Goal: Information Seeking & Learning: Learn about a topic

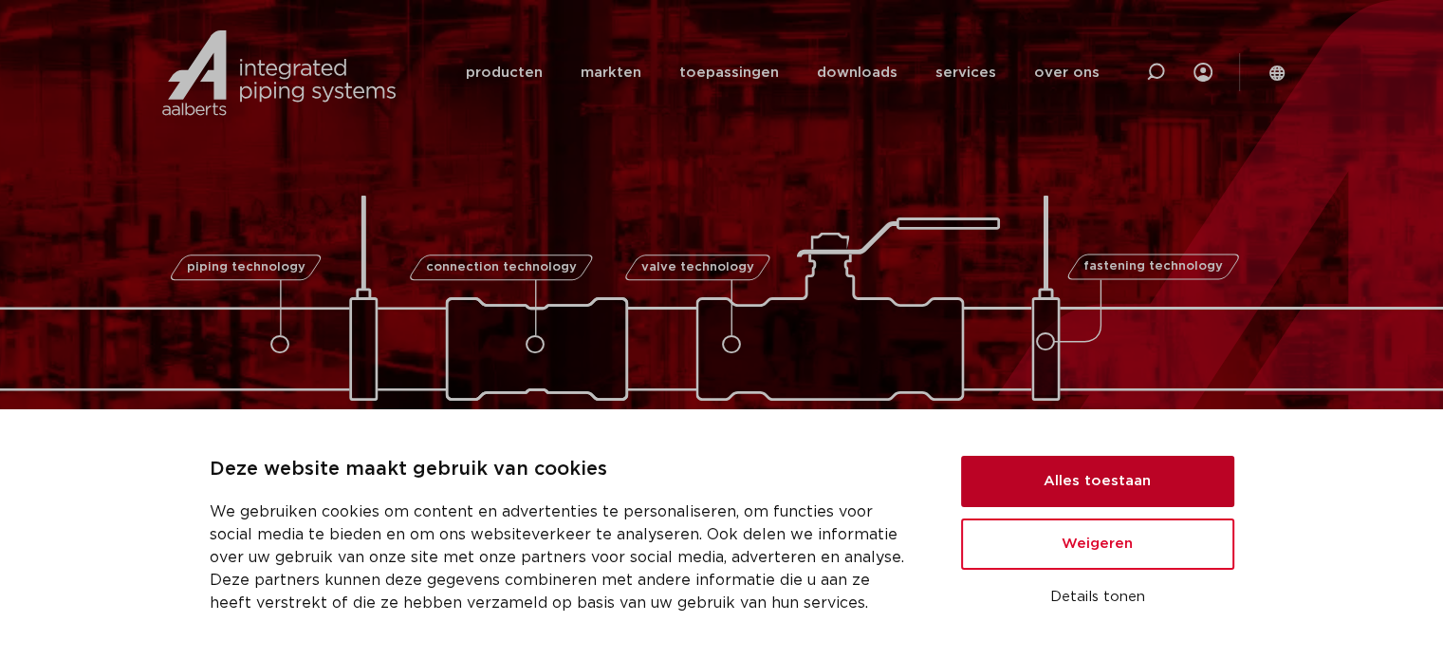
click at [1098, 481] on button "Alles toestaan" at bounding box center [1097, 481] width 273 height 51
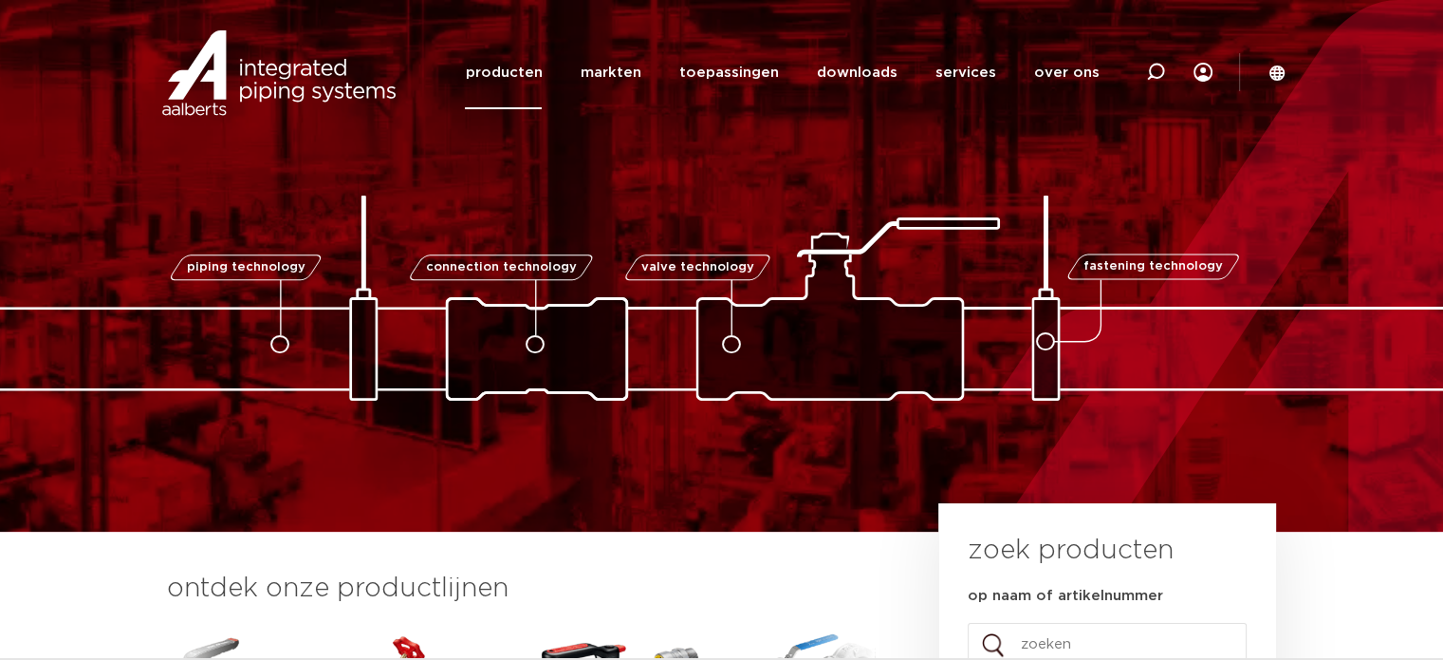
click at [522, 68] on link "producten" at bounding box center [503, 72] width 77 height 73
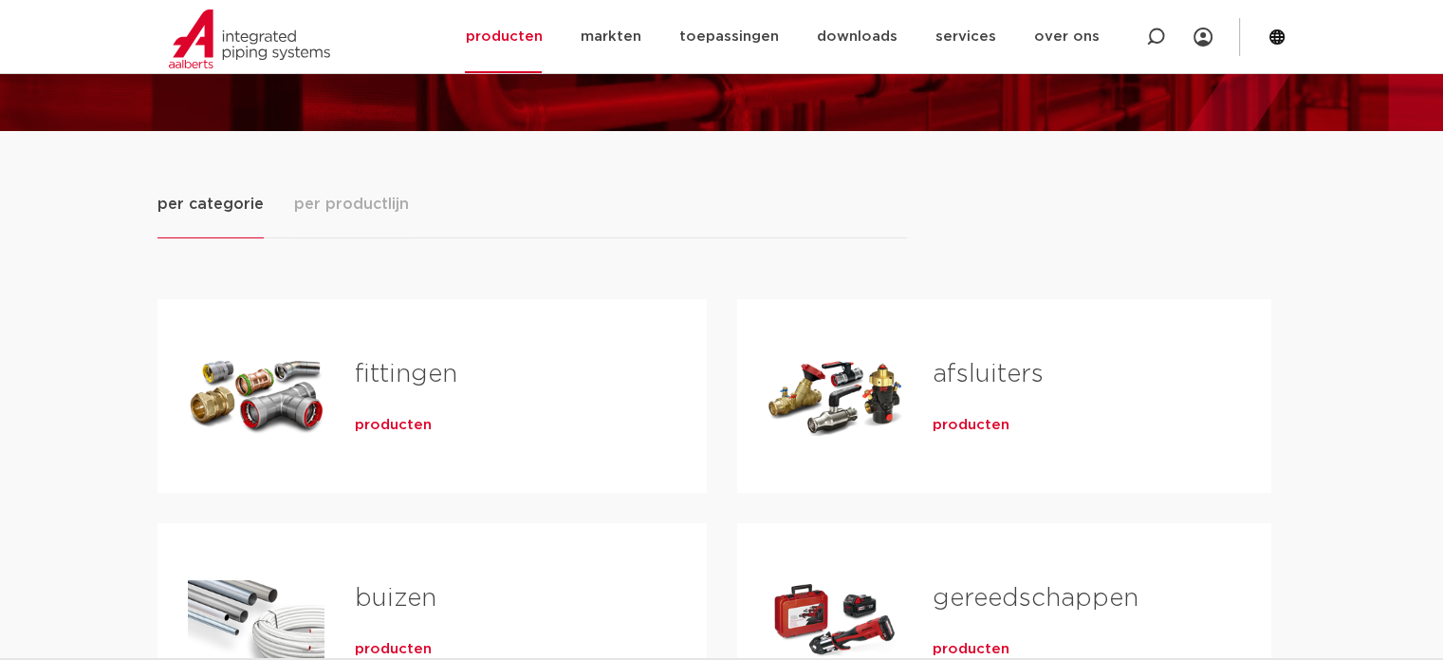
scroll to position [178, 0]
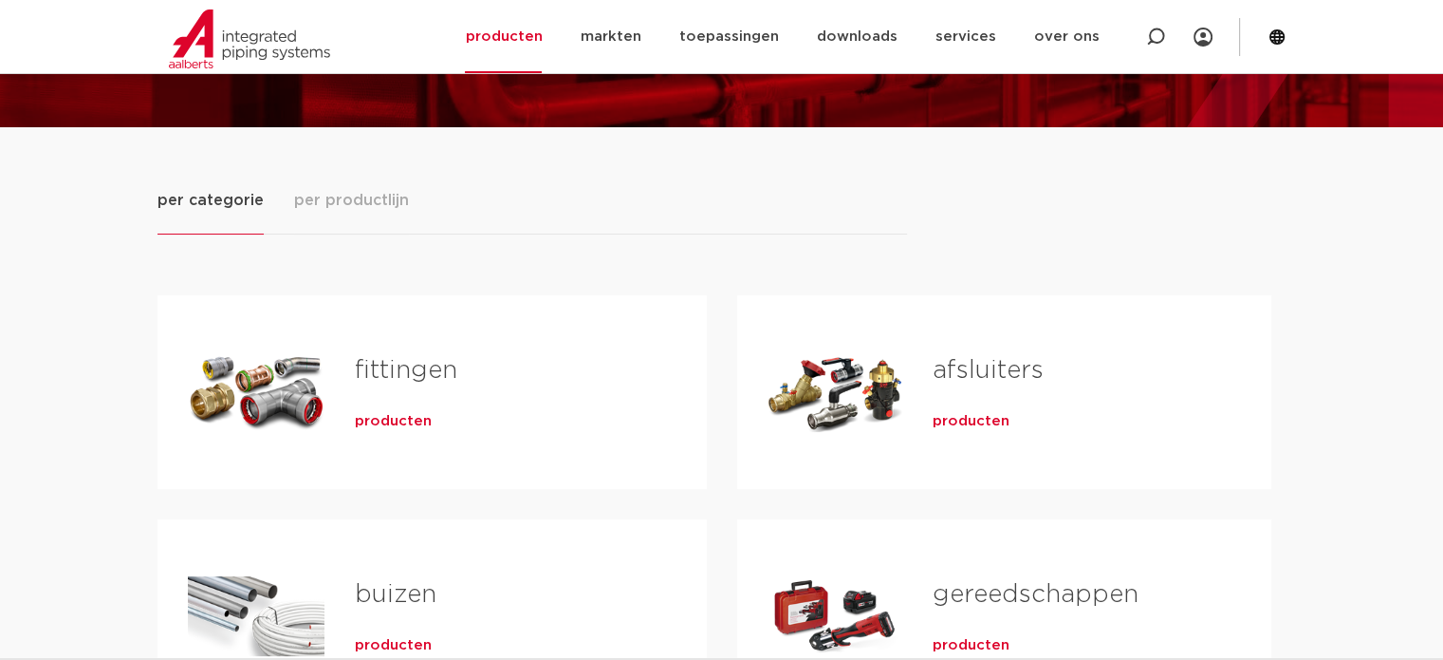
click at [389, 420] on span "producten" at bounding box center [393, 421] width 77 height 19
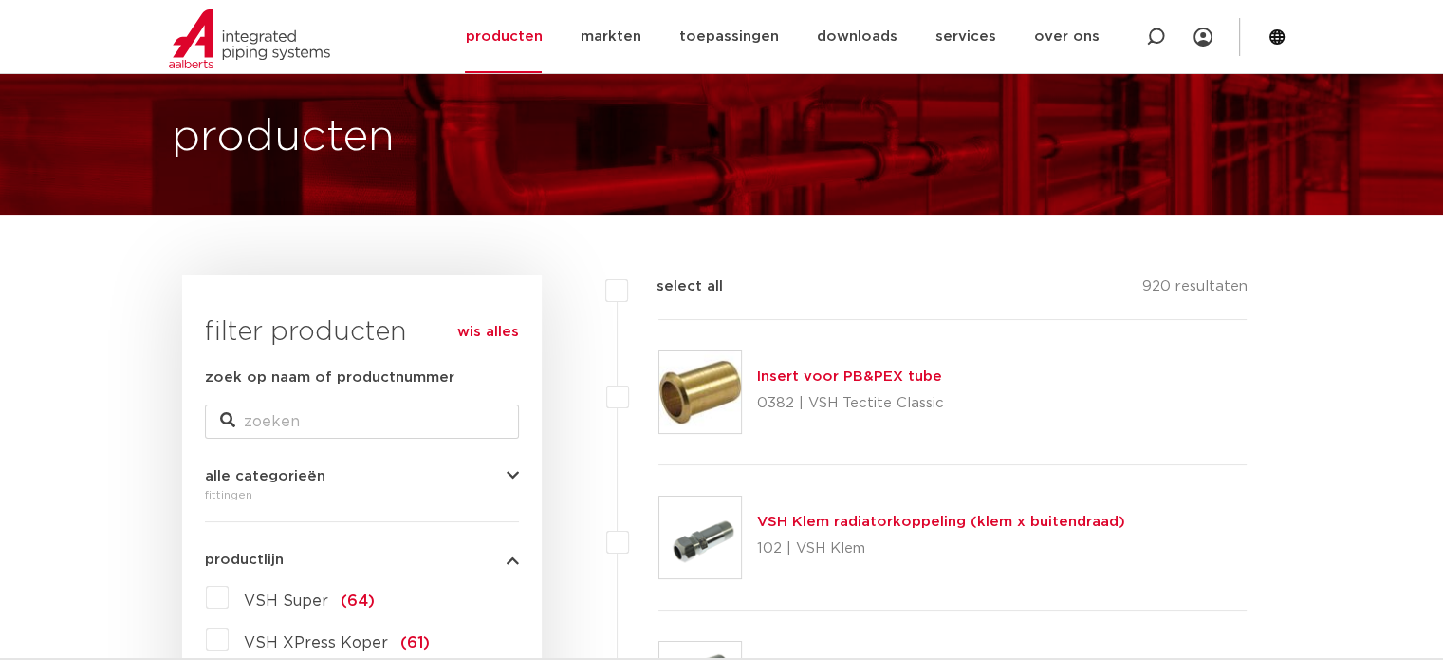
scroll to position [216, 0]
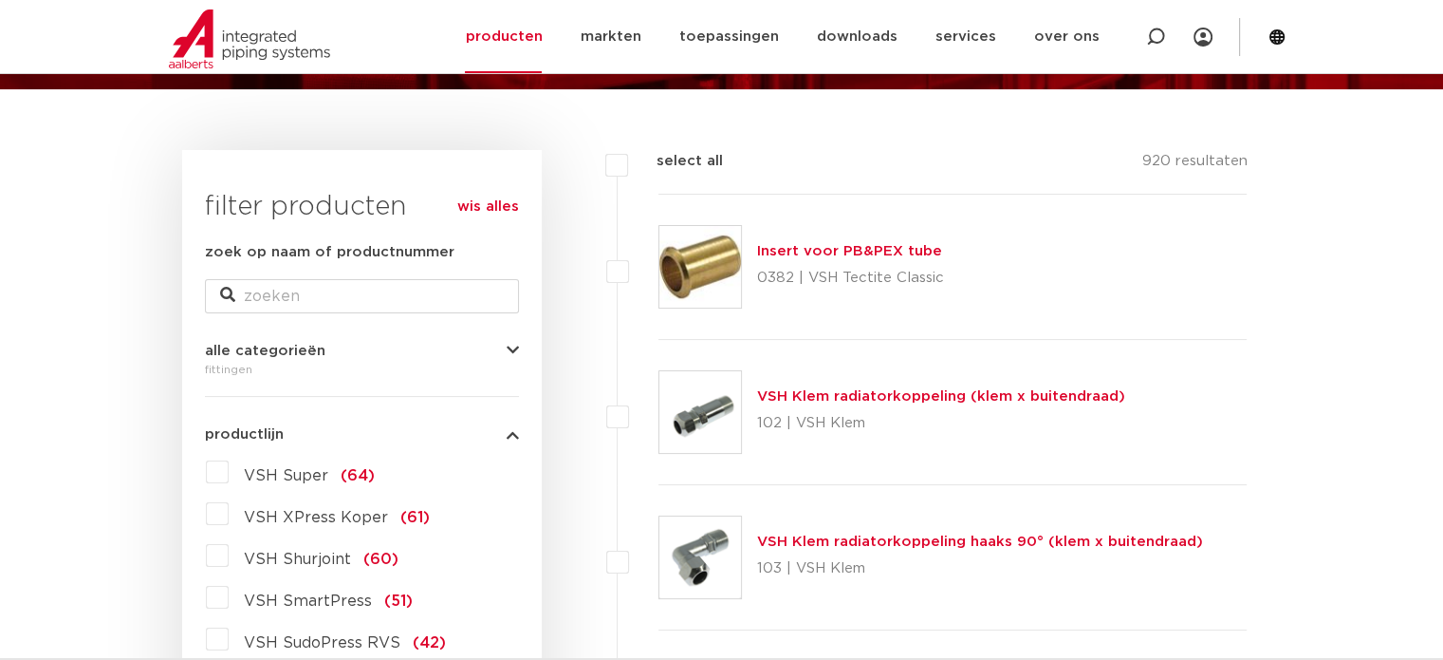
click at [507, 345] on icon "button" at bounding box center [513, 351] width 12 height 14
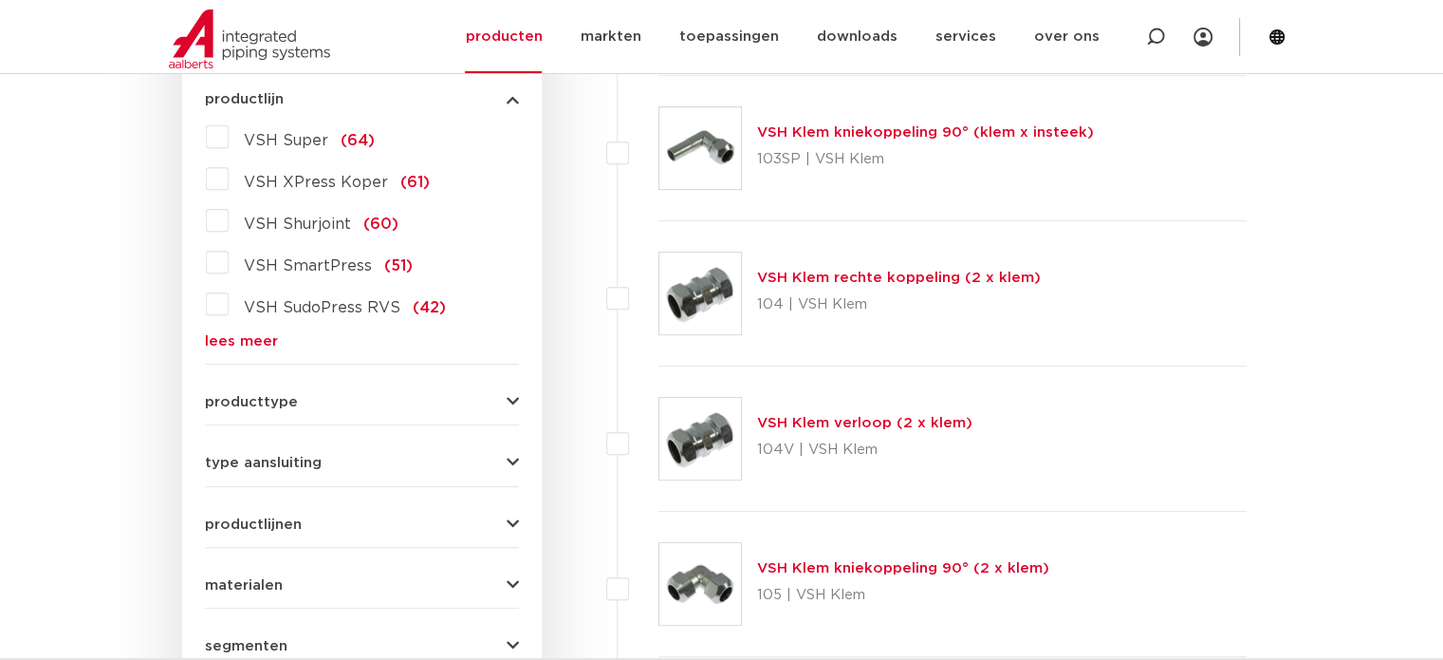
scroll to position [796, 0]
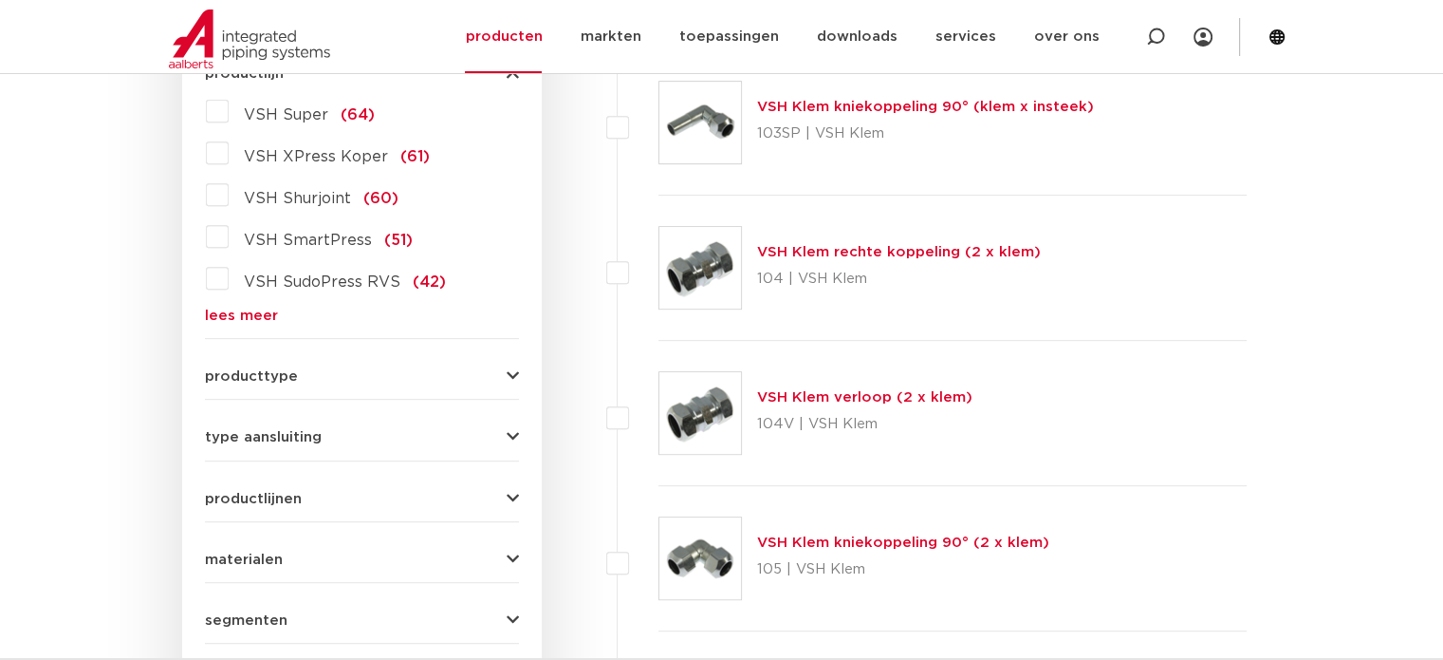
click at [511, 436] on icon "button" at bounding box center [513, 437] width 12 height 14
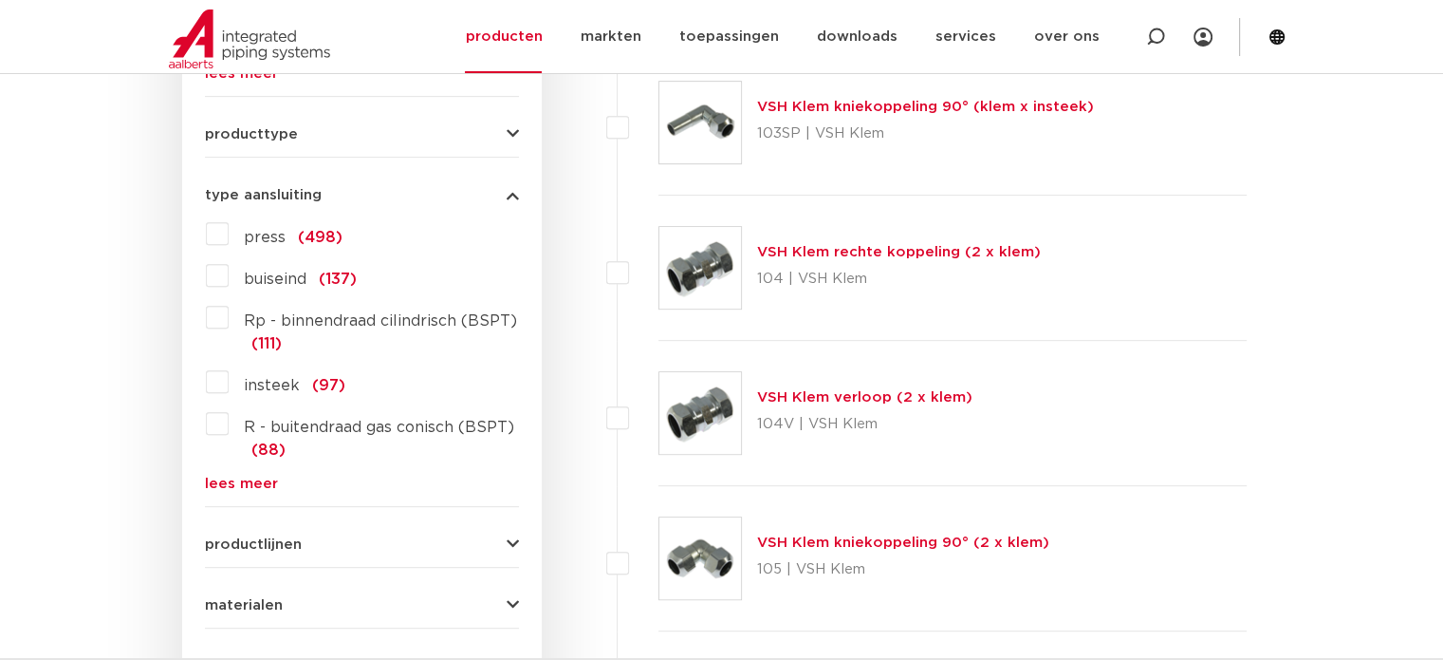
scroll to position [781, 0]
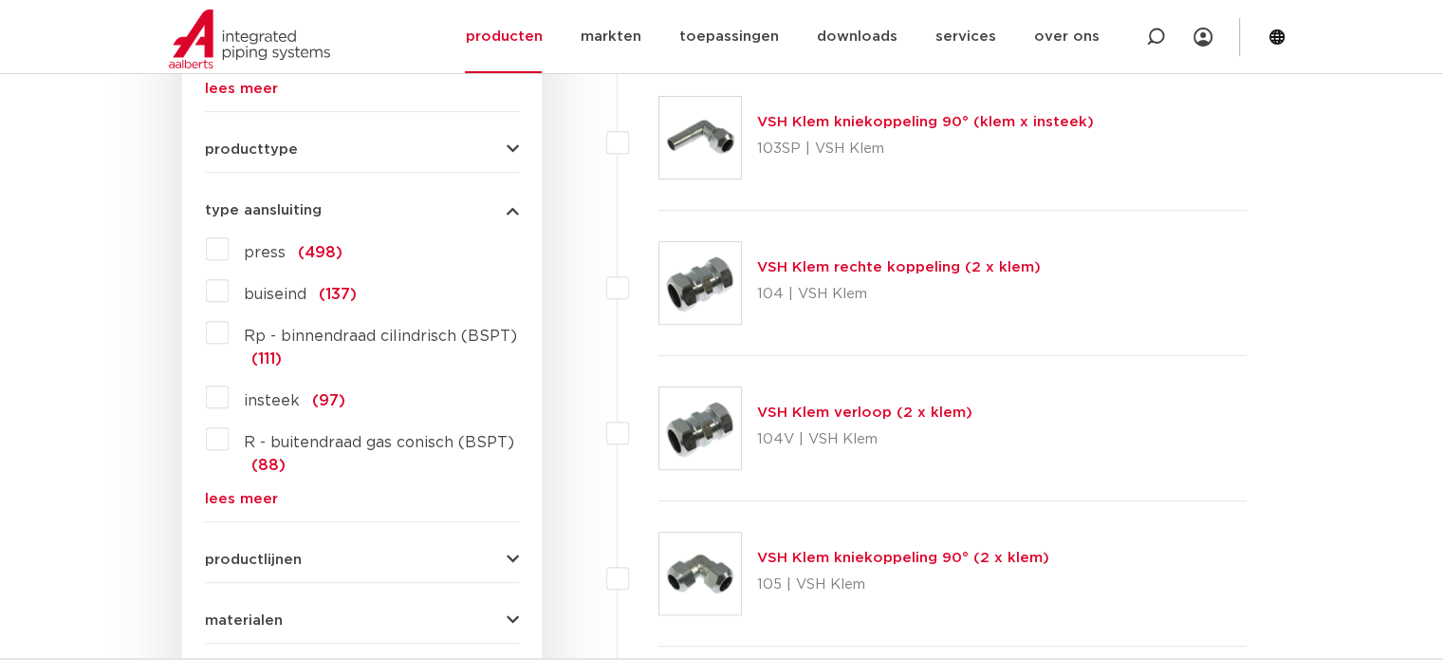
click at [229, 492] on link "lees meer" at bounding box center [362, 499] width 314 height 14
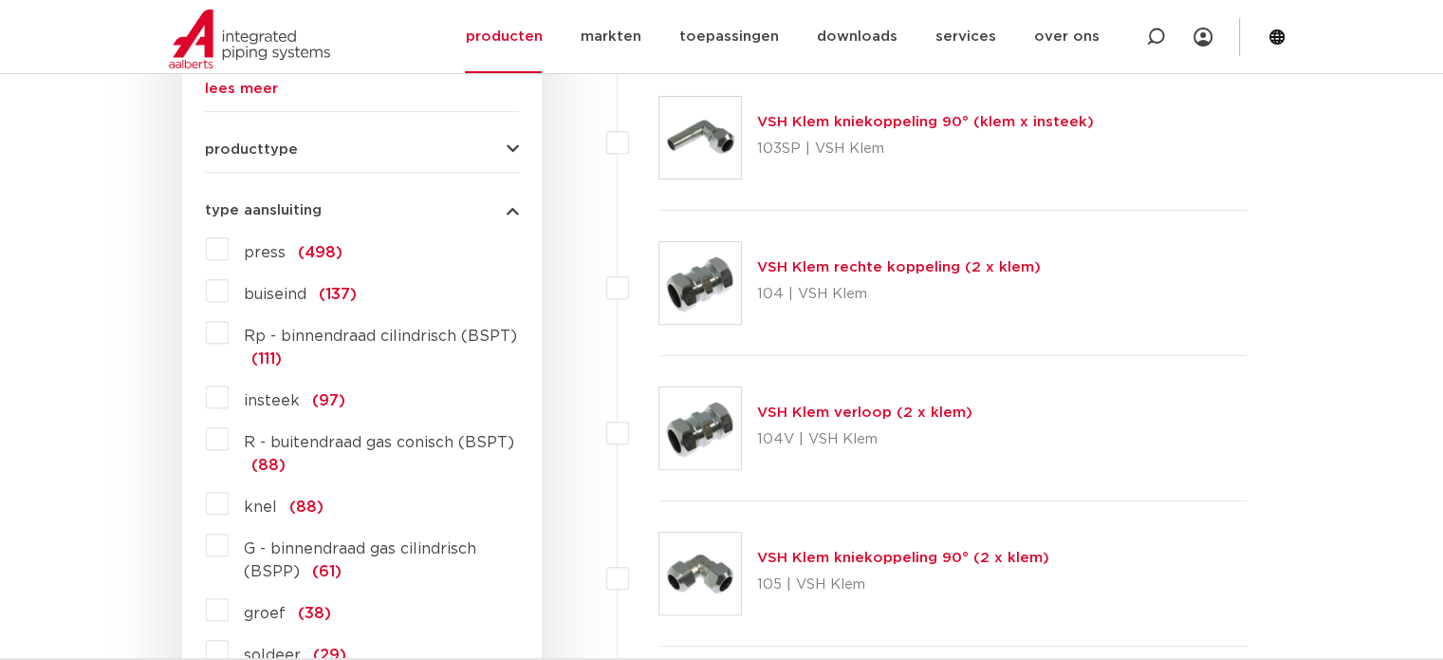
click at [229, 499] on label "knel (88)" at bounding box center [276, 503] width 95 height 30
click at [0, 0] on input "knel (88)" at bounding box center [0, 0] width 0 height 0
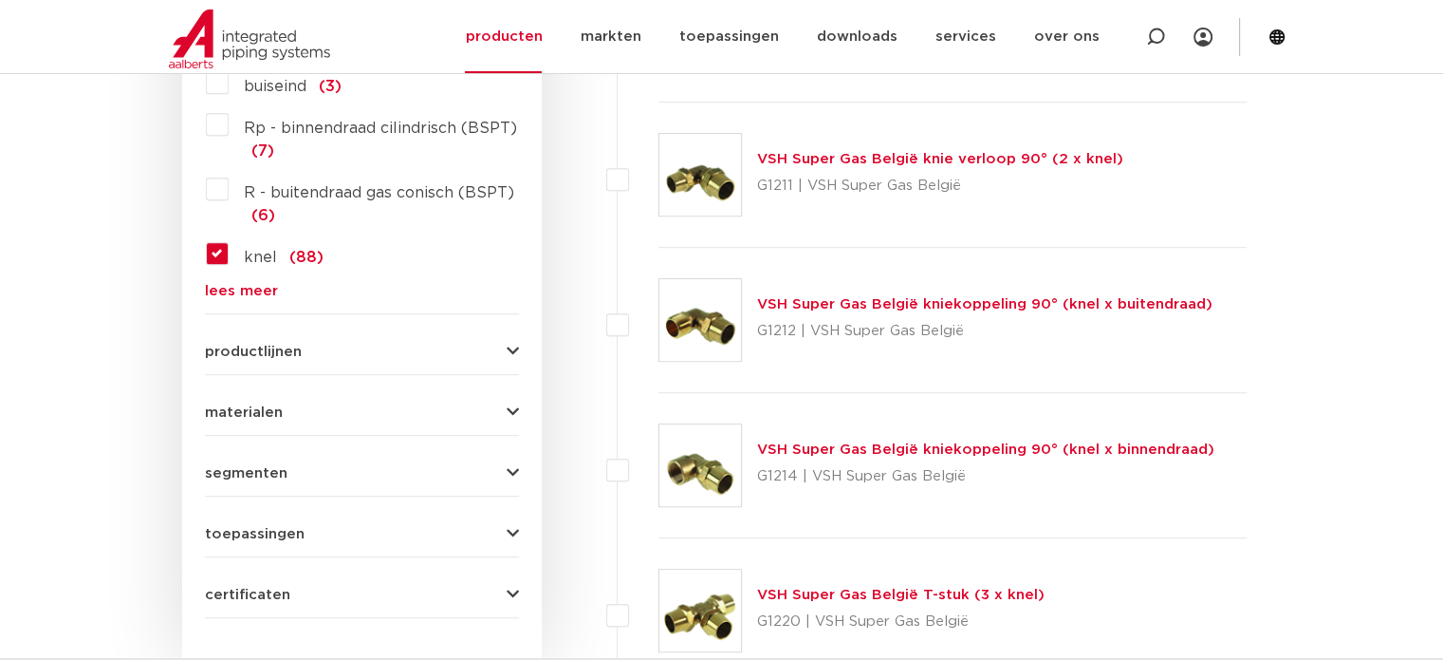
scroll to position [1072, 0]
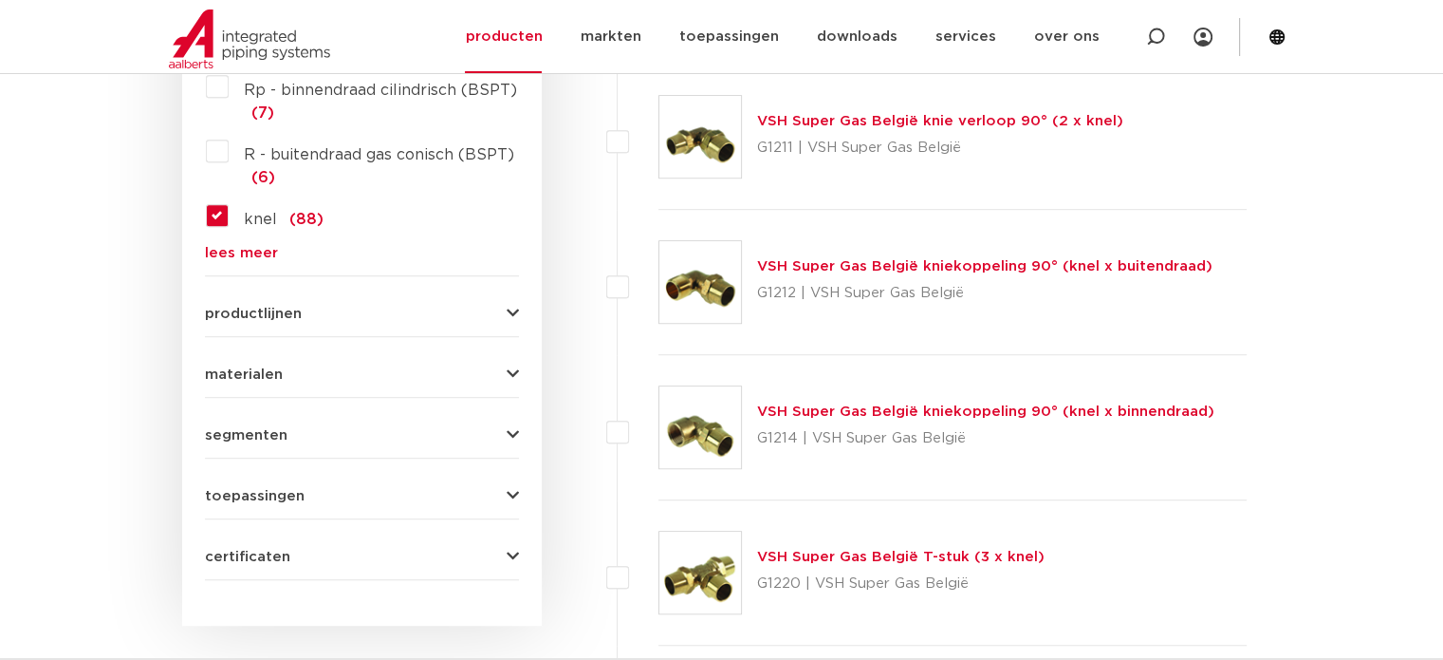
click at [507, 367] on icon "button" at bounding box center [513, 374] width 12 height 14
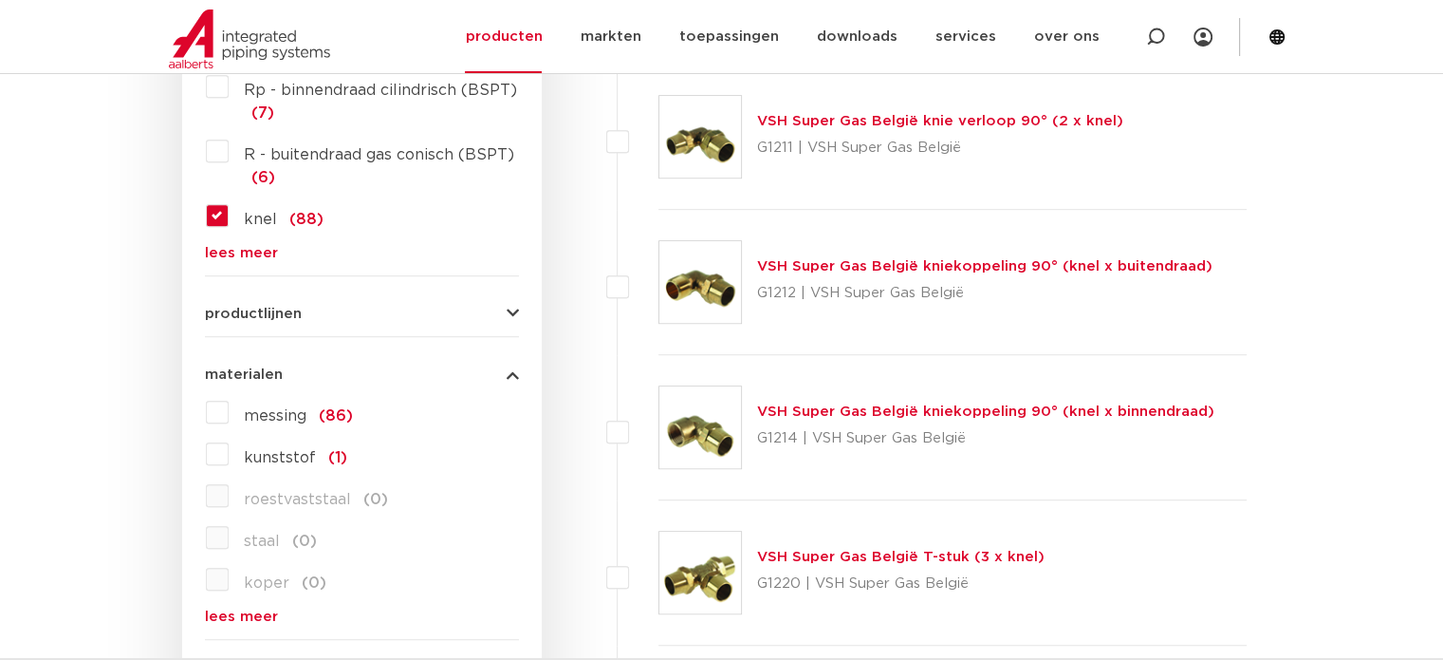
click at [232, 609] on link "lees meer" at bounding box center [362, 616] width 314 height 14
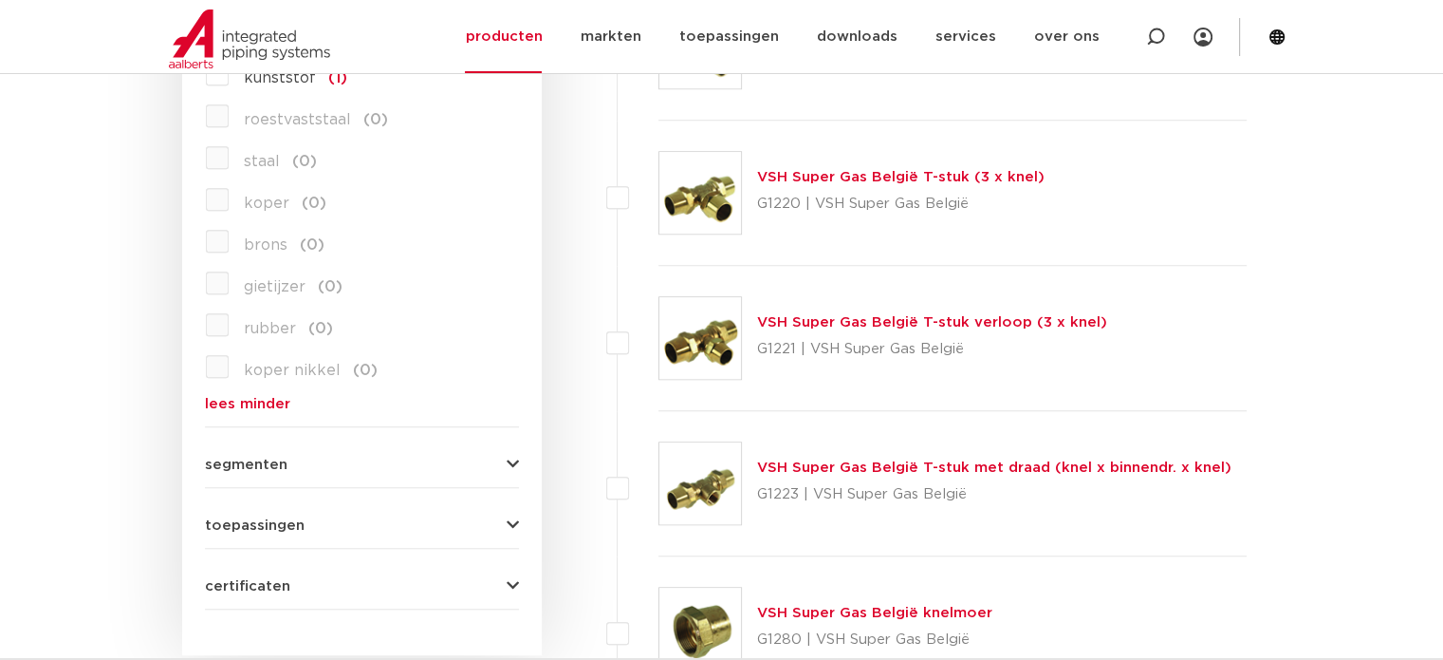
scroll to position [1464, 0]
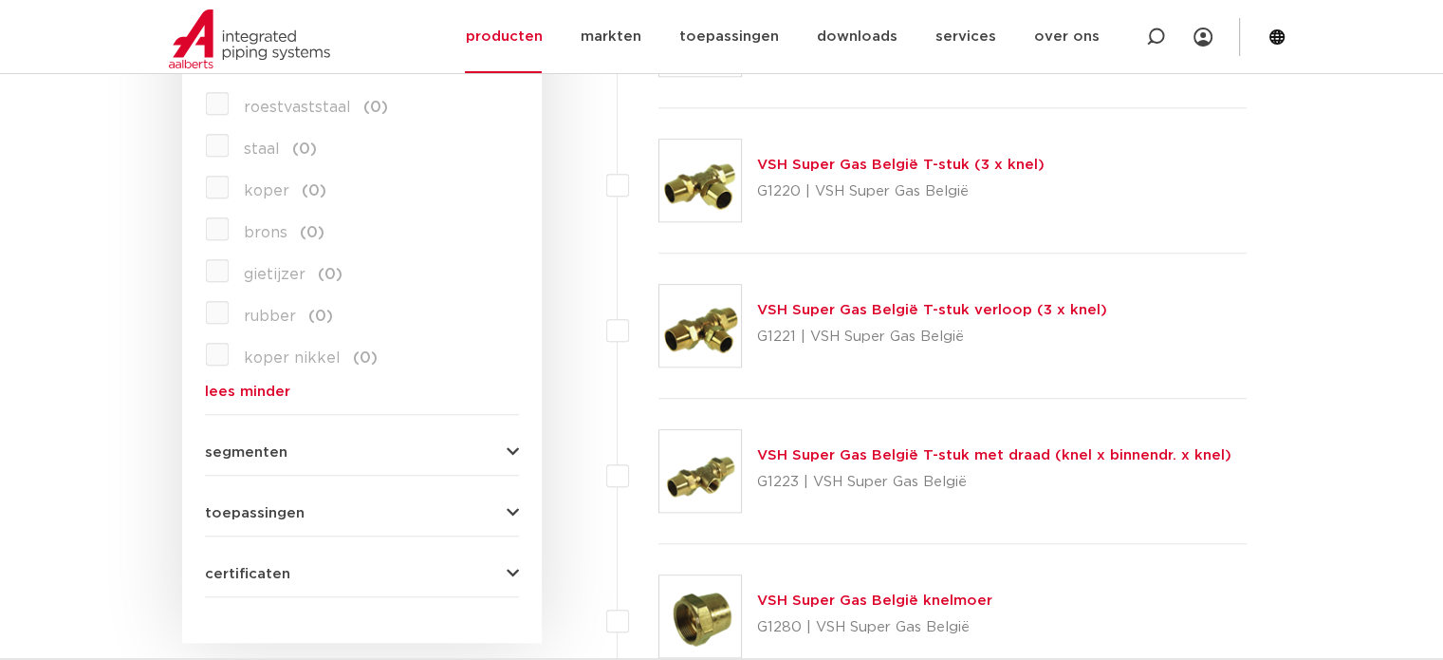
click at [510, 445] on icon "button" at bounding box center [513, 452] width 12 height 14
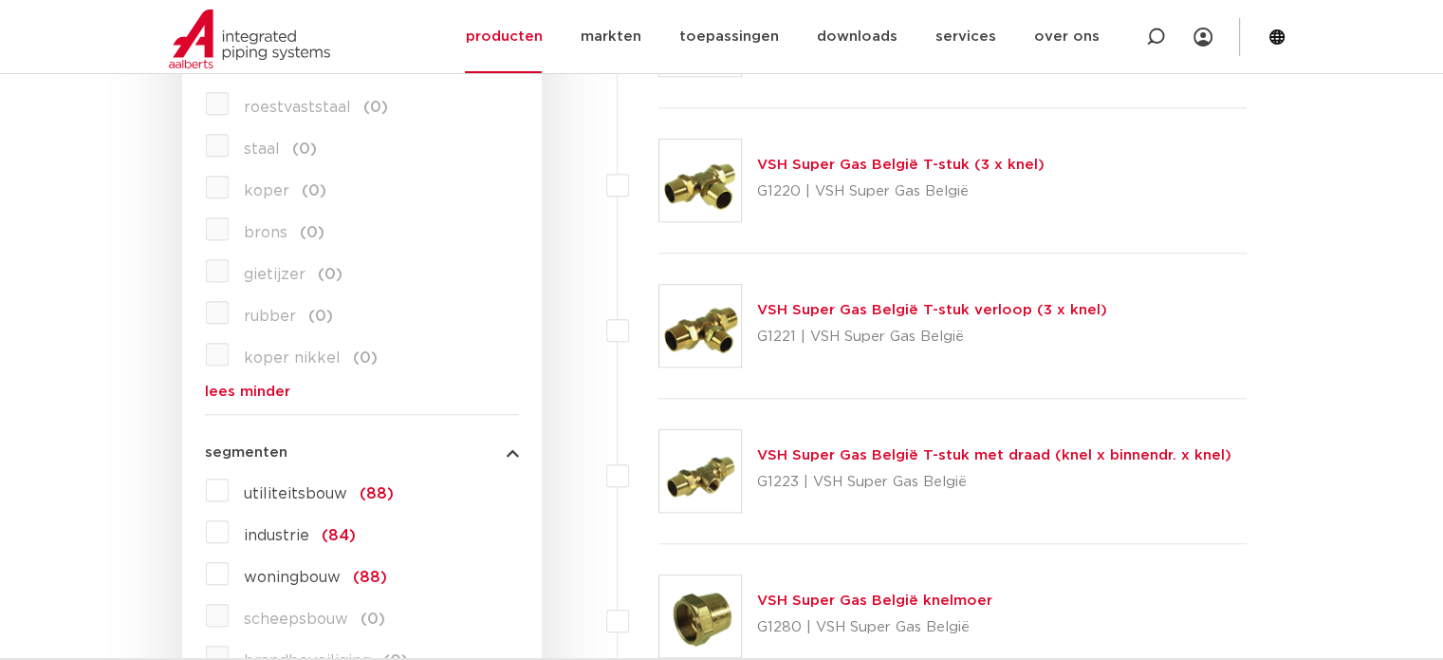
click at [229, 558] on label "woningbouw (88)" at bounding box center [308, 573] width 158 height 30
click at [0, 0] on input "woningbouw (88)" at bounding box center [0, 0] width 0 height 0
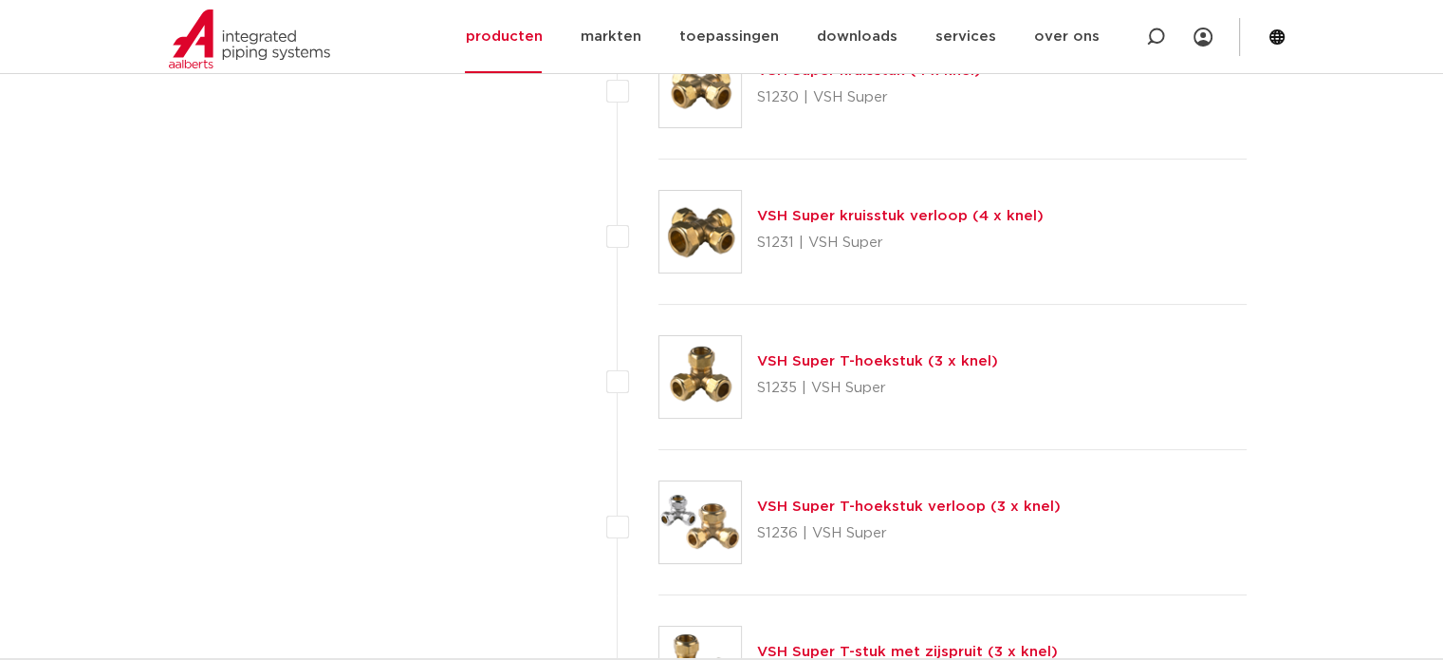
scroll to position [7523, 0]
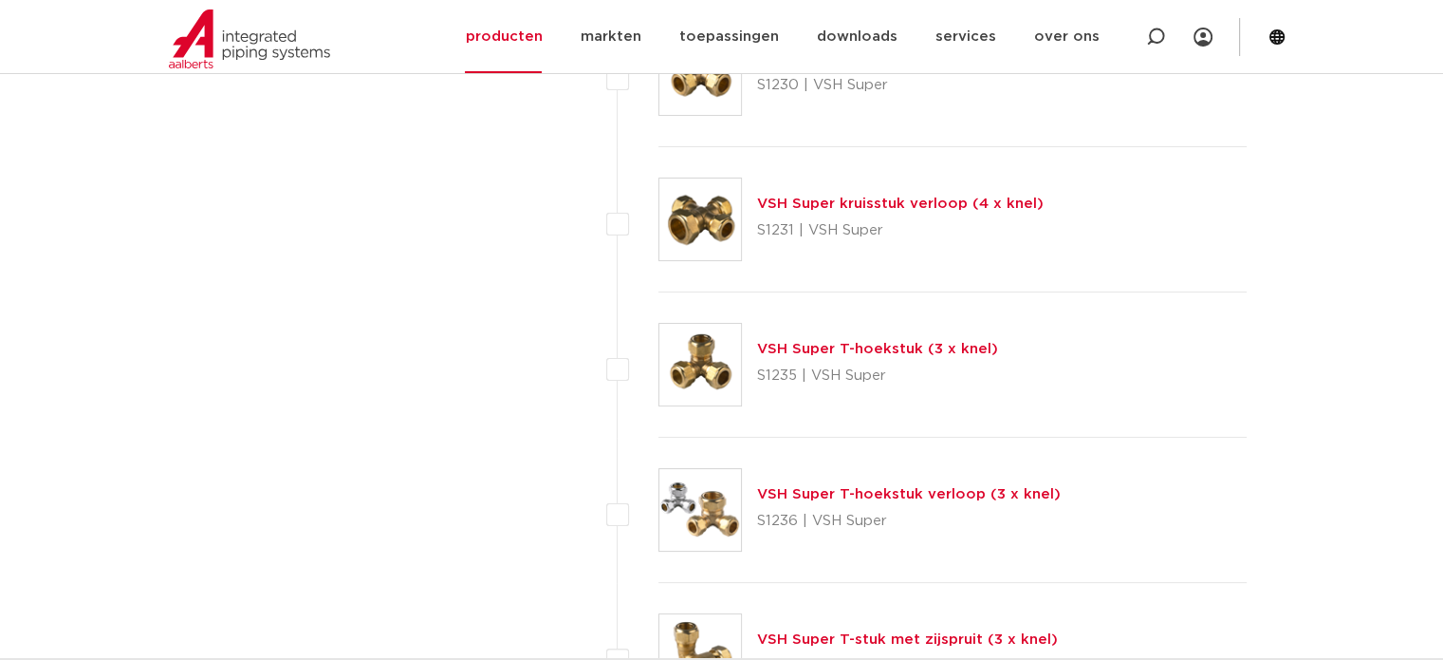
click at [713, 495] on img at bounding box center [701, 510] width 82 height 82
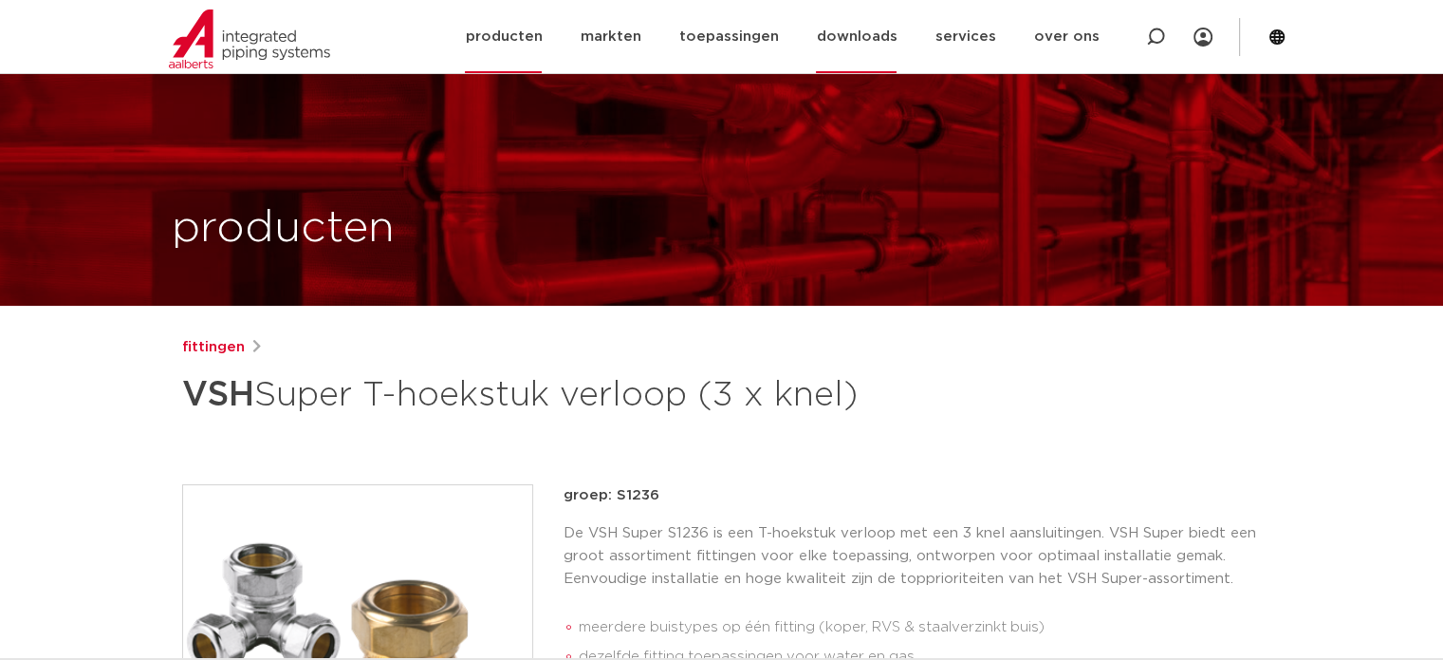
scroll to position [679, 0]
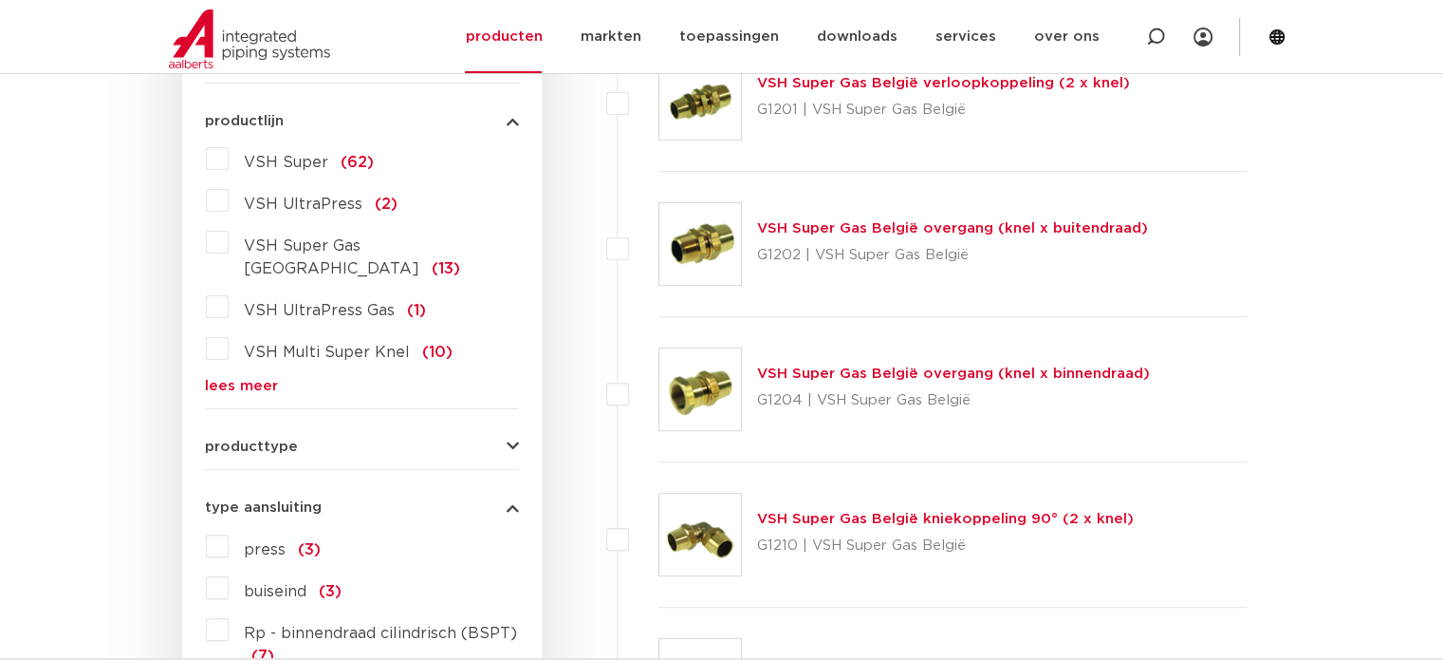
scroll to position [542, 0]
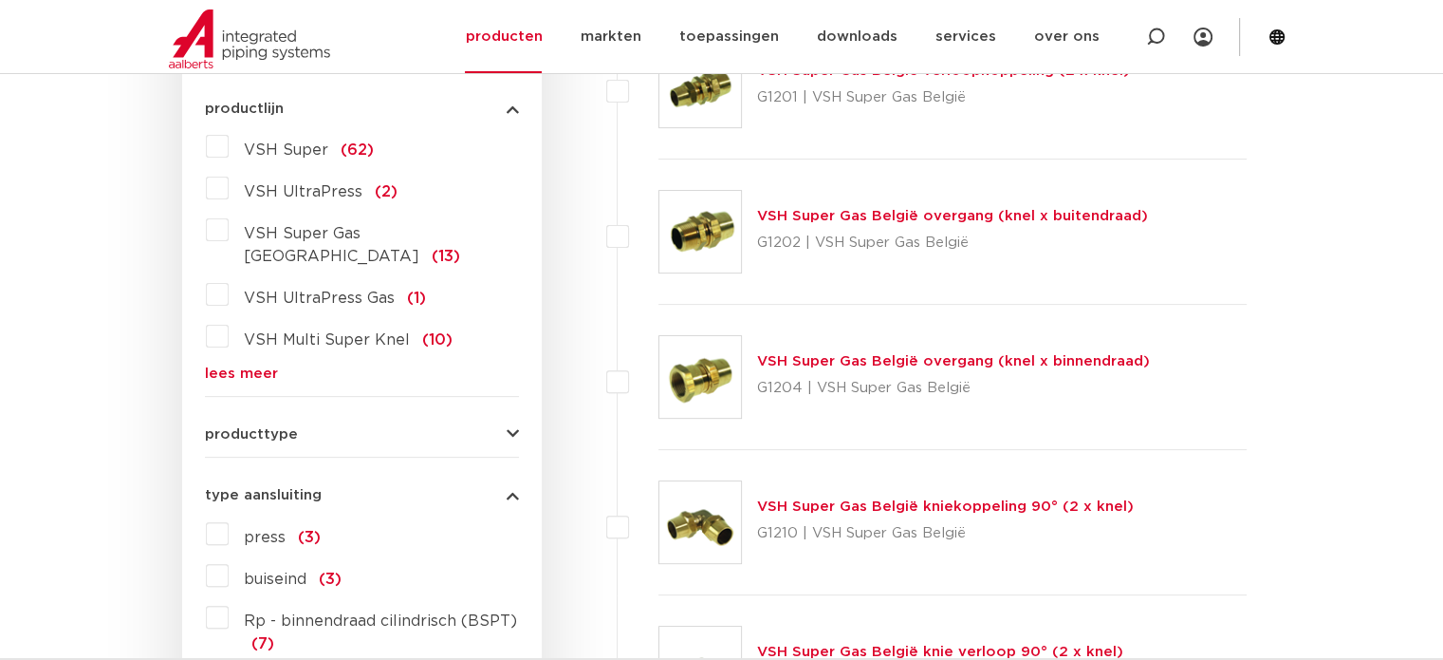
click at [235, 366] on link "lees meer" at bounding box center [362, 373] width 314 height 14
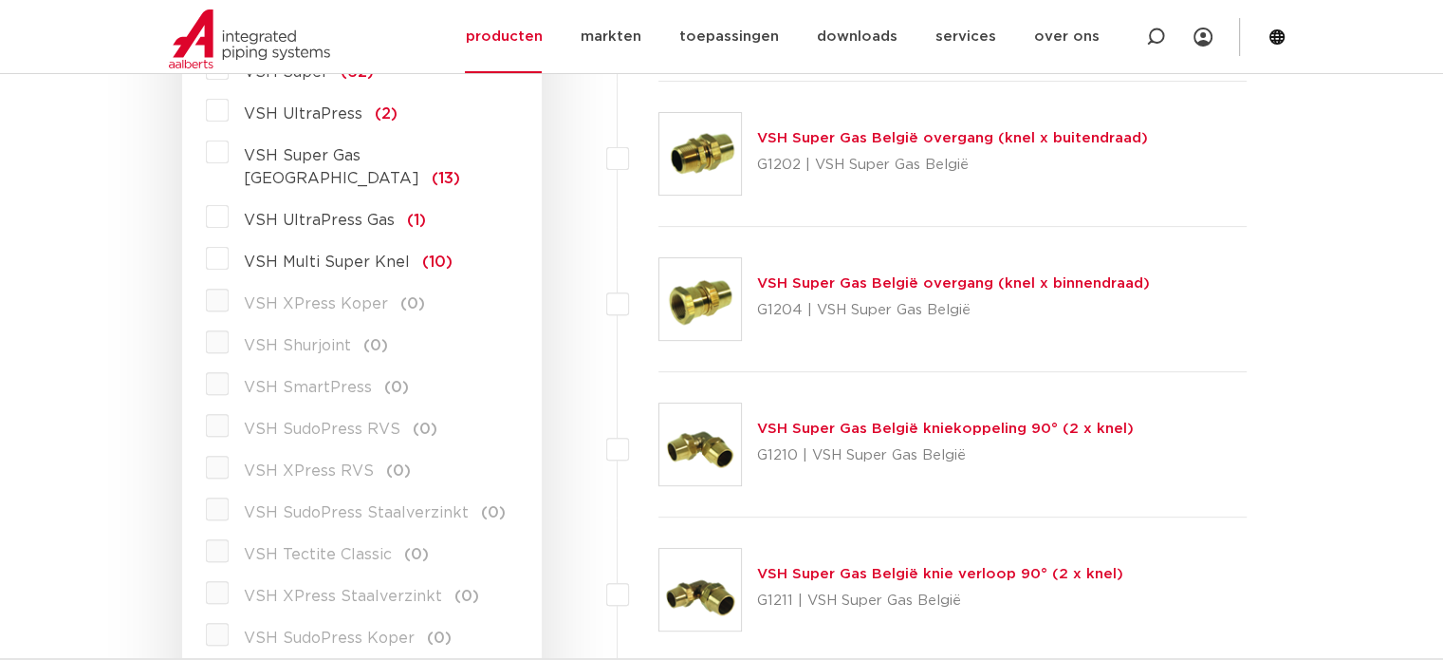
scroll to position [0, 0]
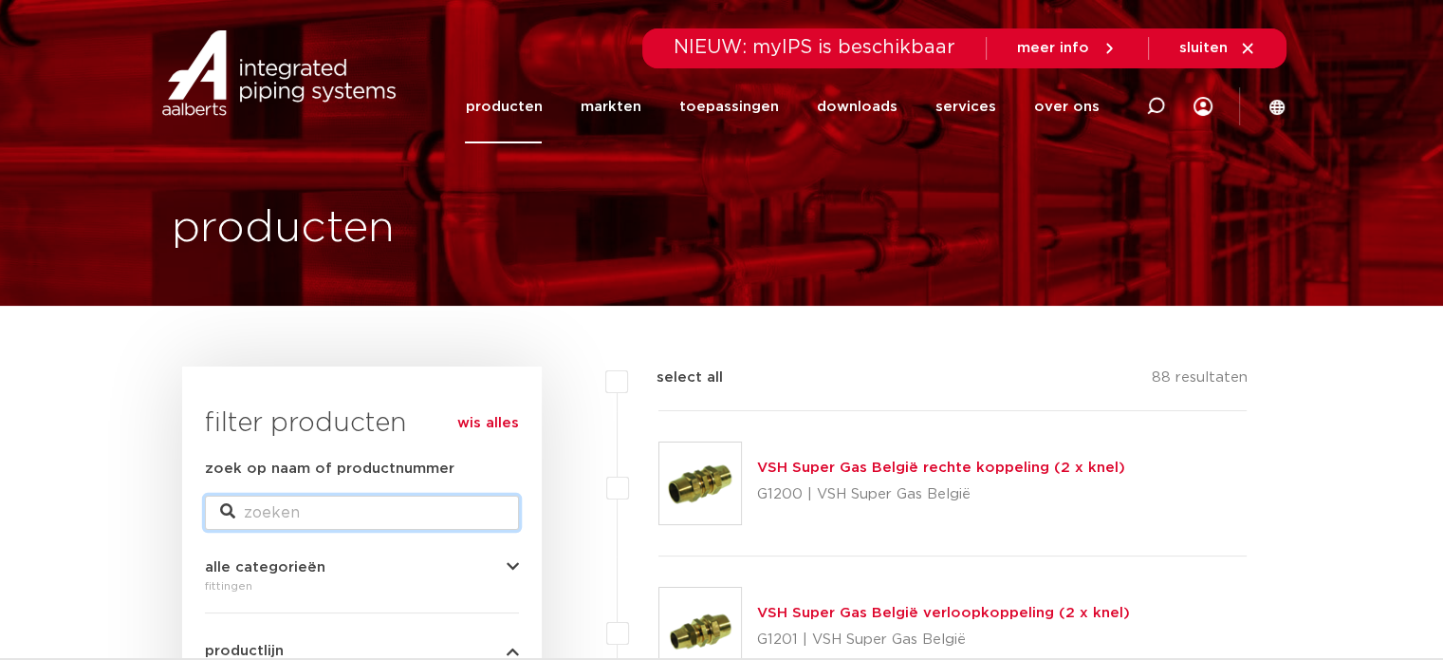
click at [258, 503] on input "zoek op naam of productnummer" at bounding box center [362, 512] width 314 height 34
type input "t koppeling"
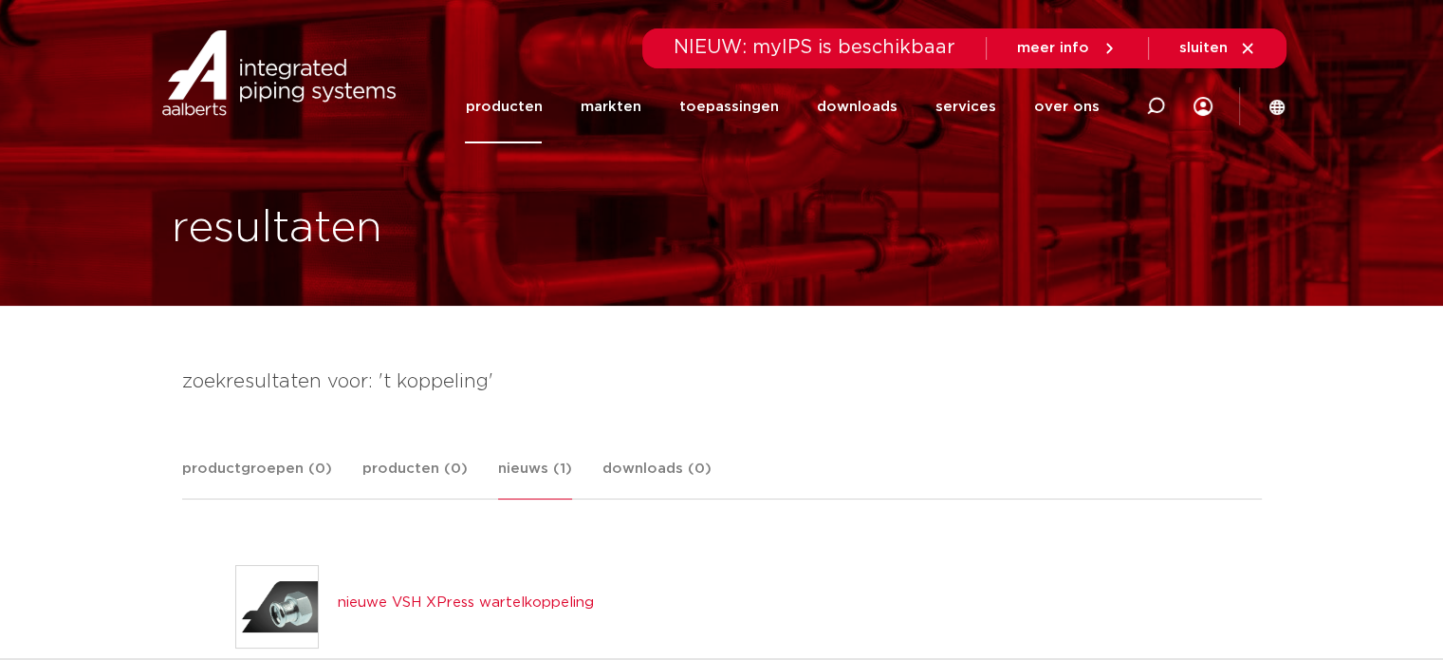
click at [540, 102] on link "producten" at bounding box center [503, 106] width 77 height 73
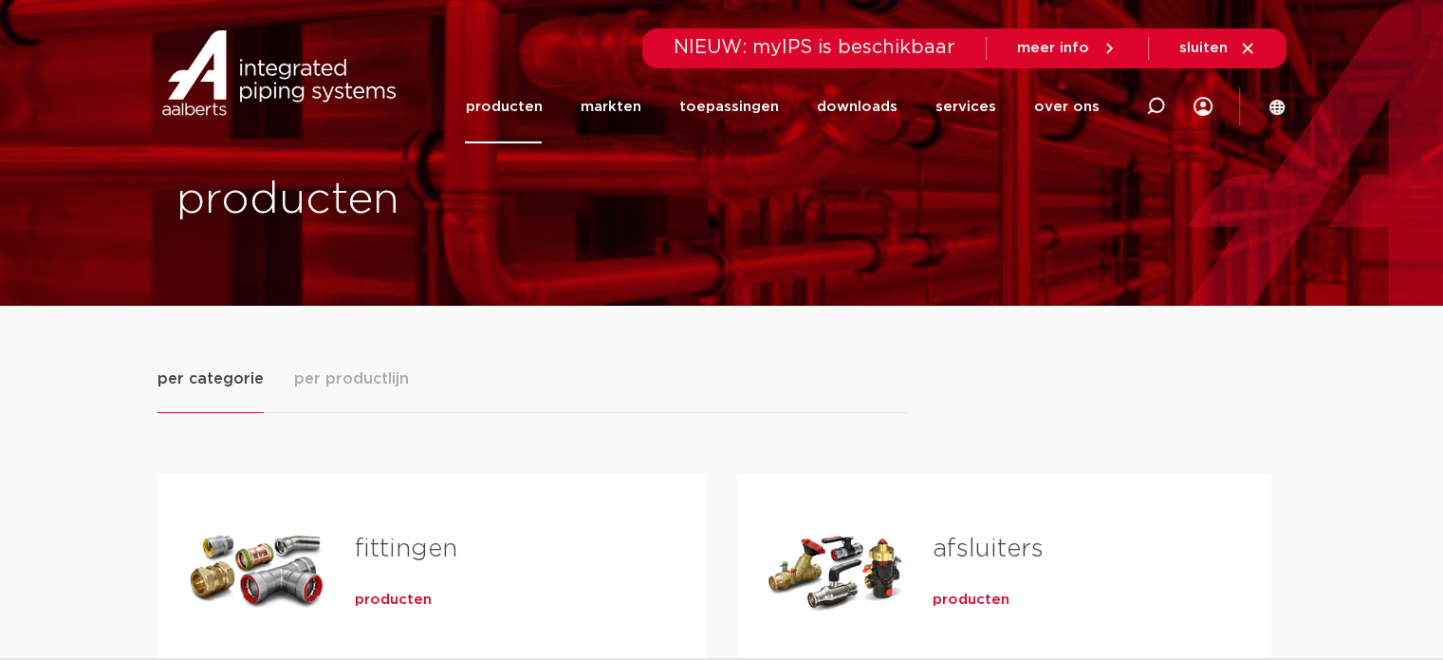
click at [368, 599] on span "producten" at bounding box center [393, 599] width 77 height 19
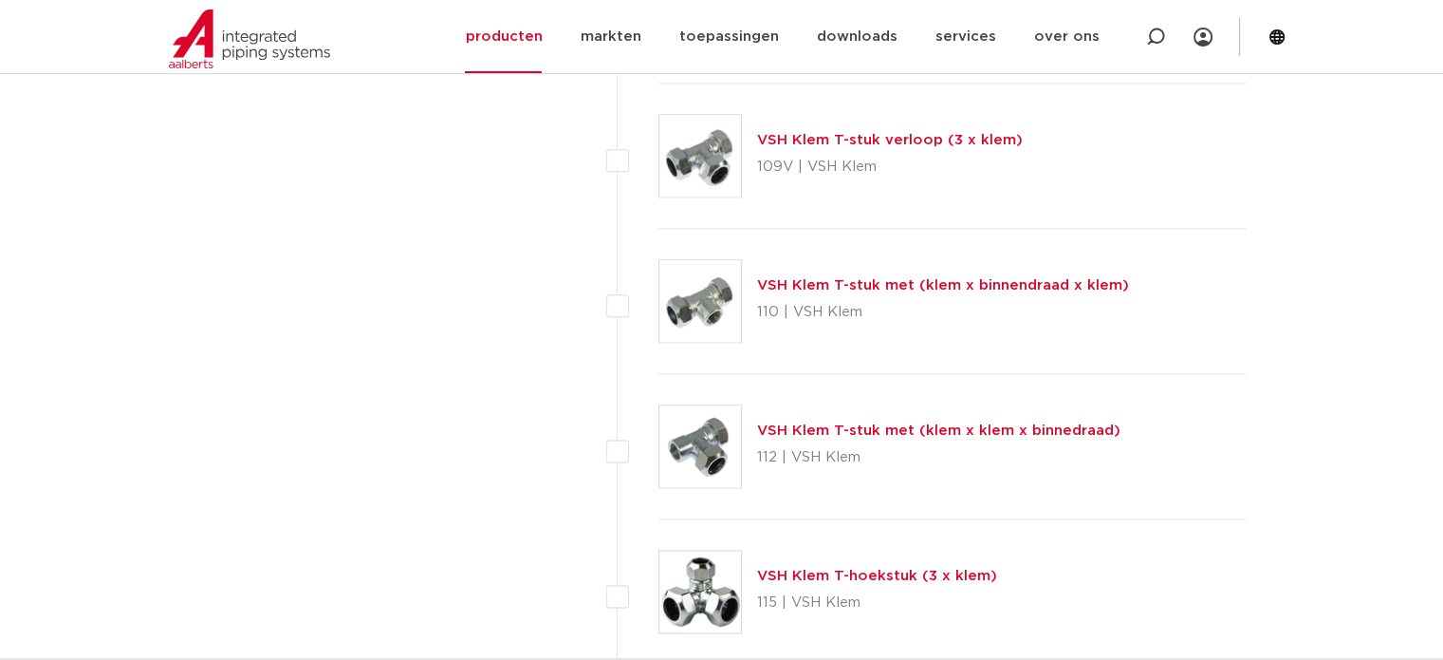
scroll to position [2385, 0]
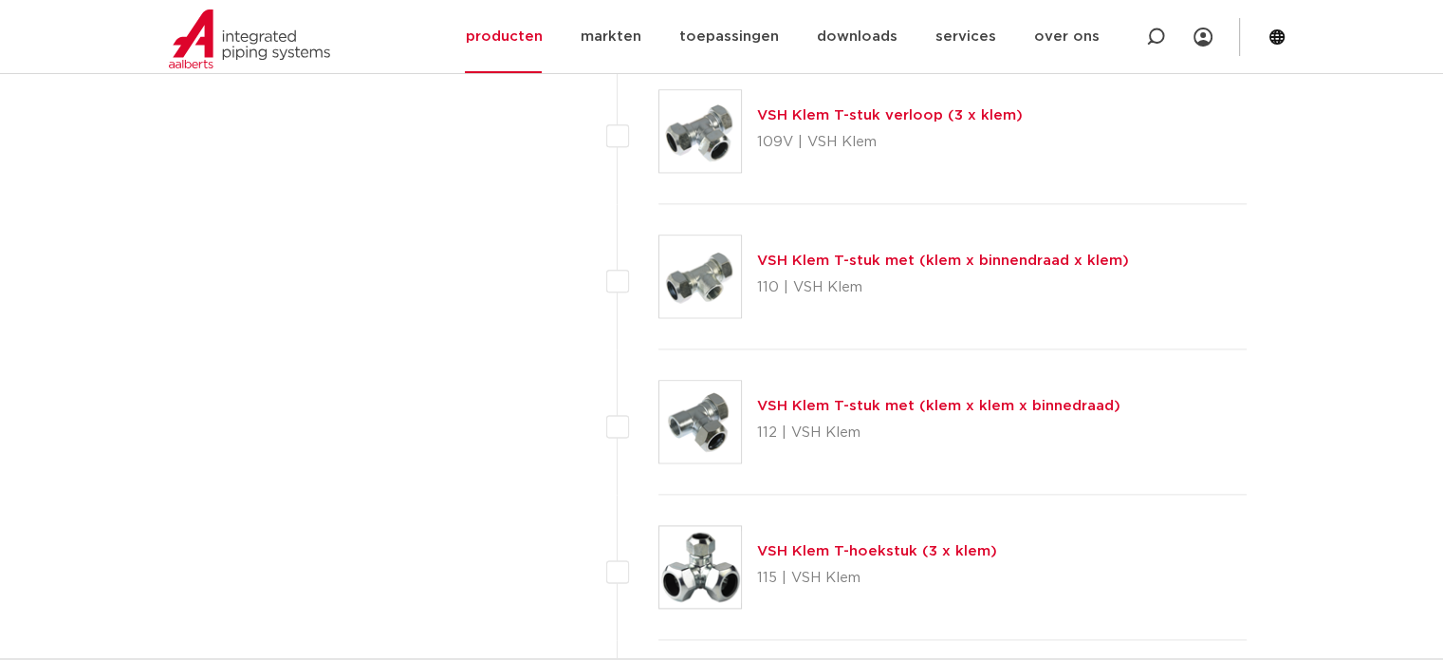
click at [717, 270] on img at bounding box center [701, 276] width 82 height 82
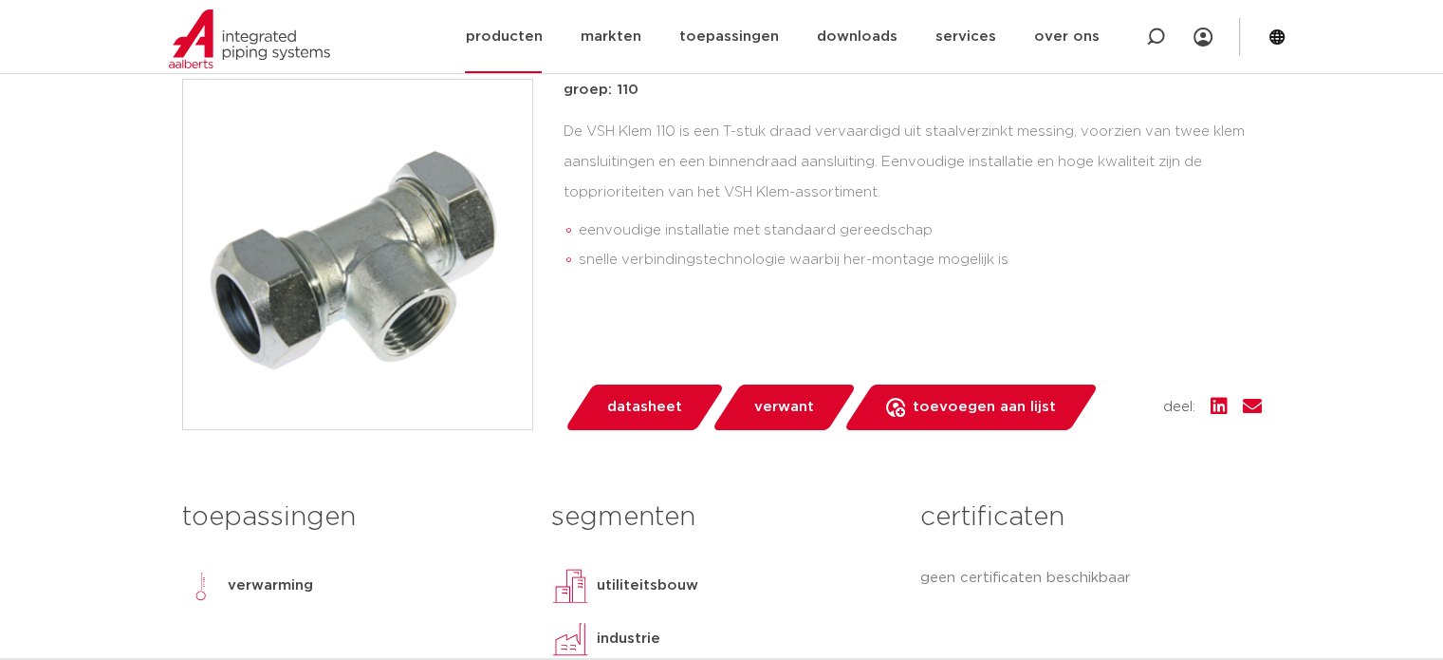
scroll to position [456, 0]
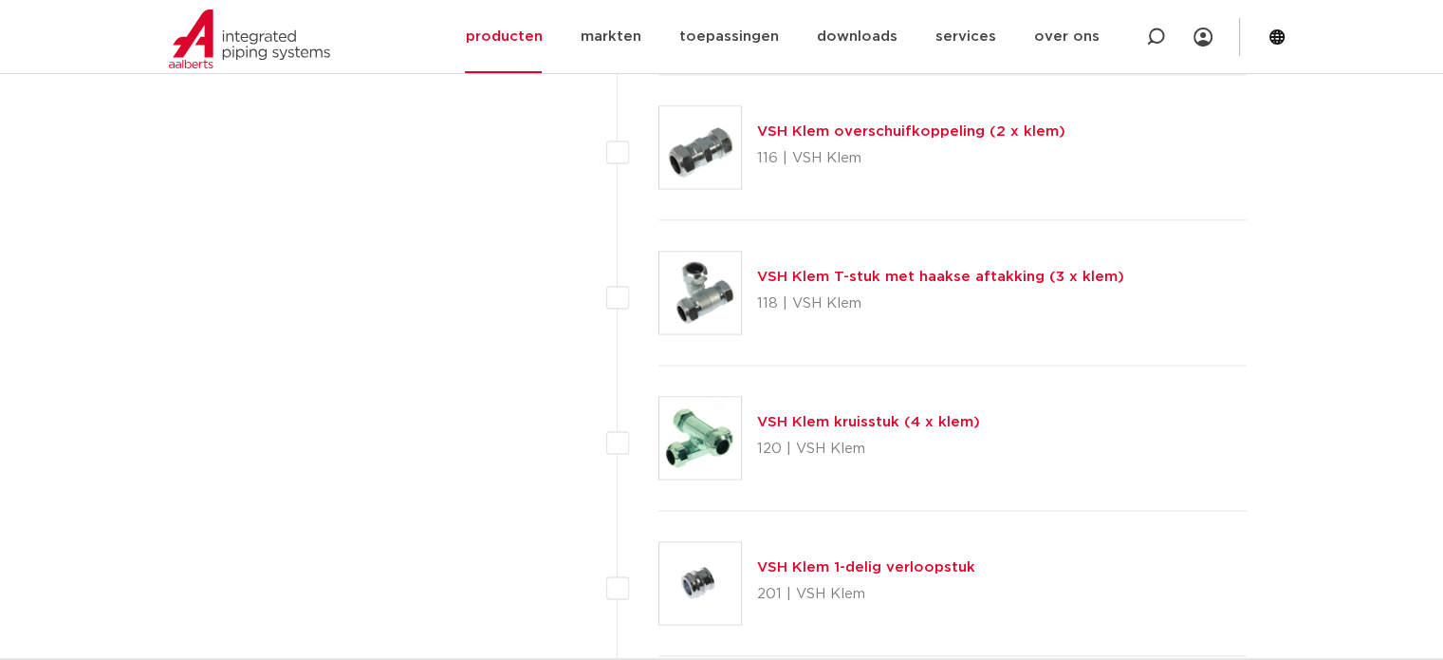
scroll to position [2991, 0]
